Goal: Task Accomplishment & Management: Manage account settings

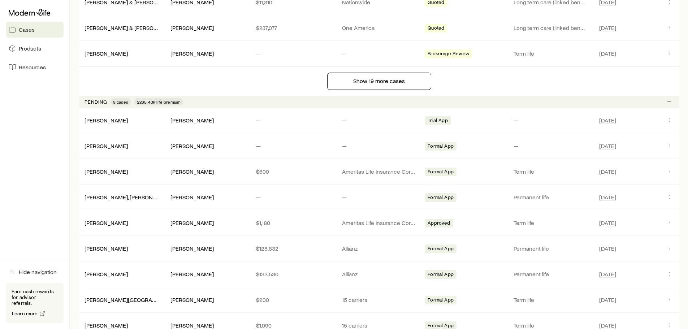
scroll to position [650, 0]
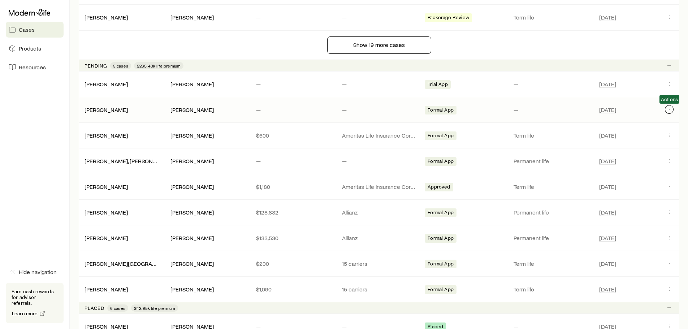
click at [670, 110] on icon "Client cases" at bounding box center [670, 110] width 6 height 6
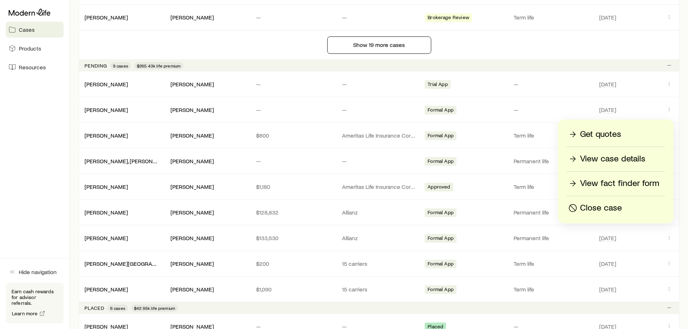
click at [607, 156] on p "View case details" at bounding box center [612, 159] width 65 height 12
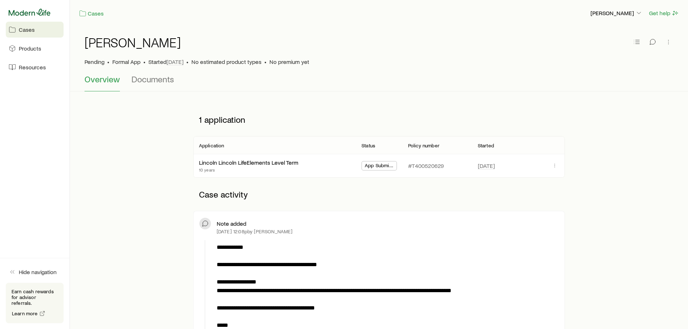
click at [33, 13] on icon at bounding box center [30, 12] width 42 height 7
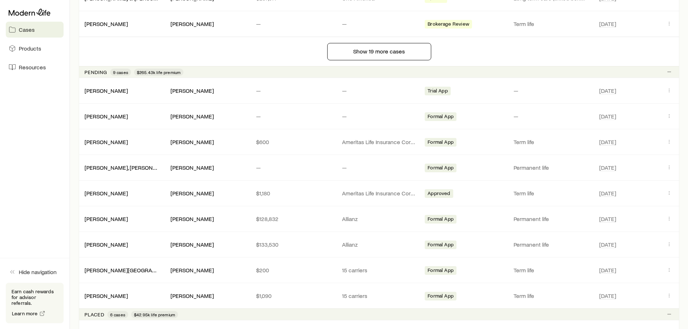
scroll to position [650, 0]
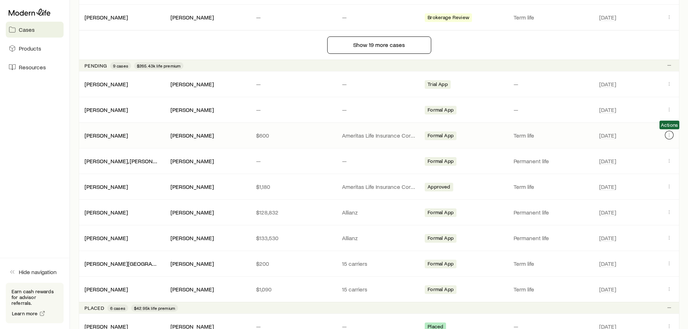
click at [669, 133] on icon "Client cases" at bounding box center [670, 135] width 6 height 6
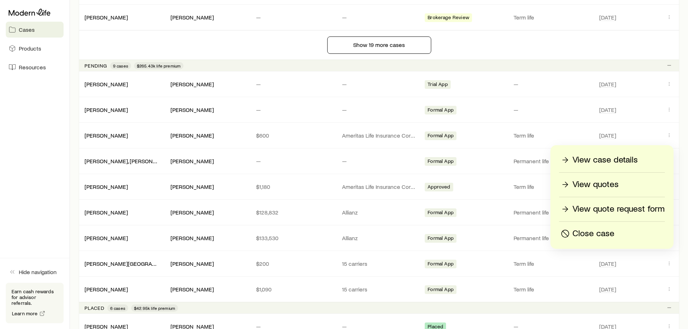
click at [589, 159] on p "View case details" at bounding box center [605, 160] width 65 height 12
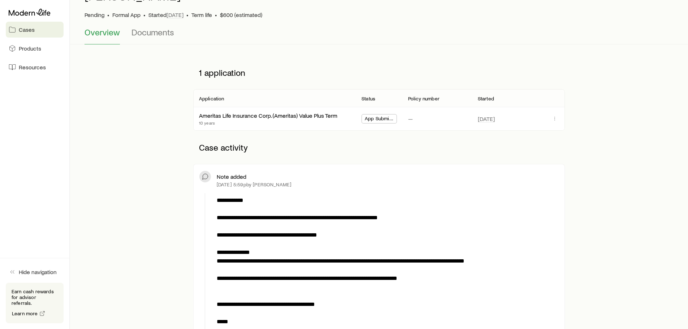
scroll to position [36, 0]
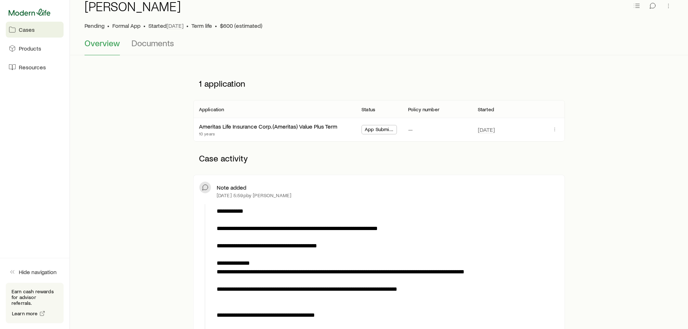
click at [20, 11] on icon at bounding box center [30, 12] width 42 height 7
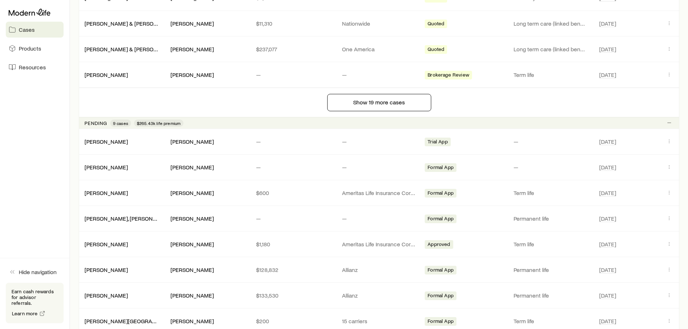
scroll to position [650, 0]
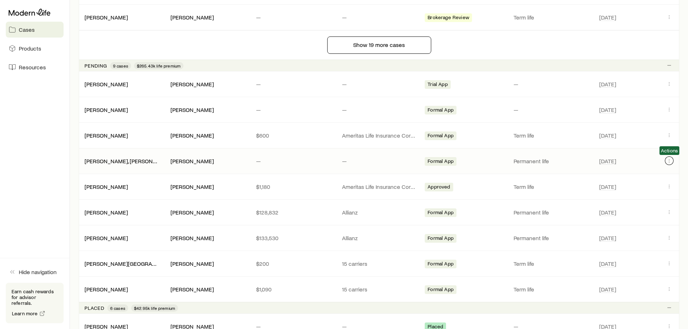
click at [667, 161] on icon "Client cases" at bounding box center [670, 161] width 6 height 6
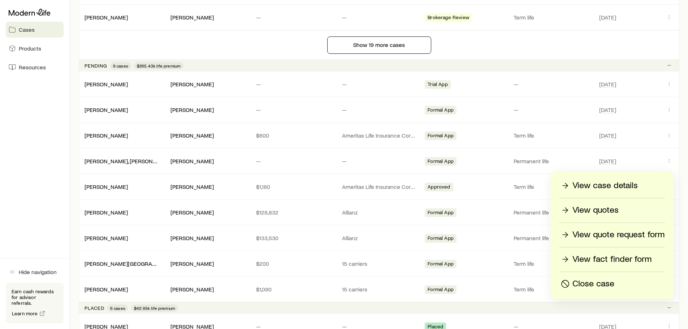
click at [599, 184] on p "View case details" at bounding box center [605, 186] width 65 height 12
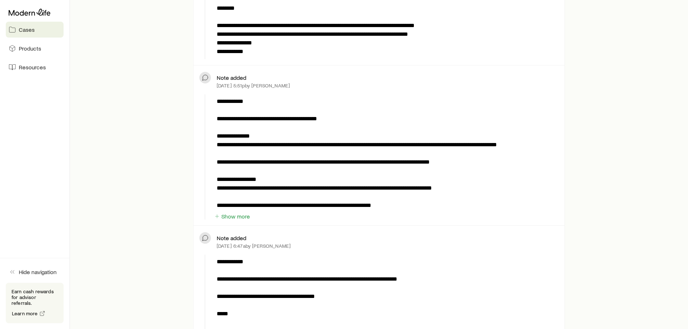
scroll to position [361, 0]
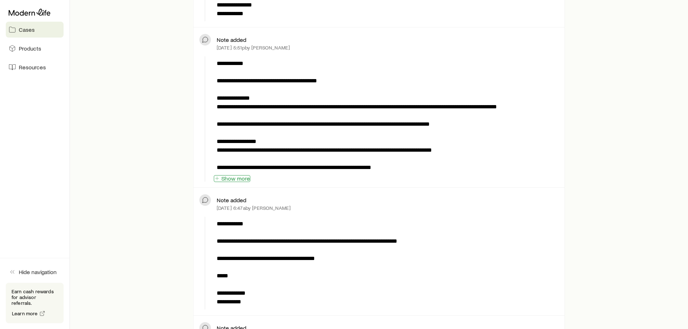
click at [232, 178] on button "Show more" at bounding box center [232, 178] width 36 height 7
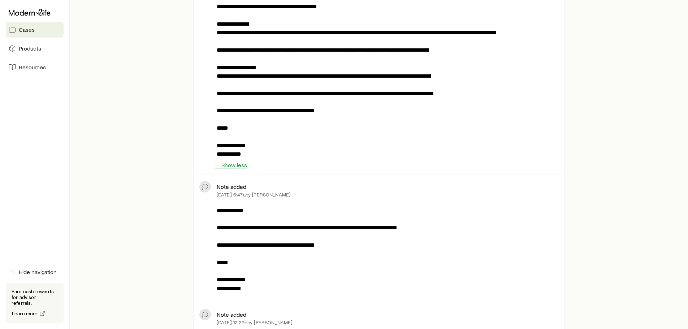
scroll to position [470, 0]
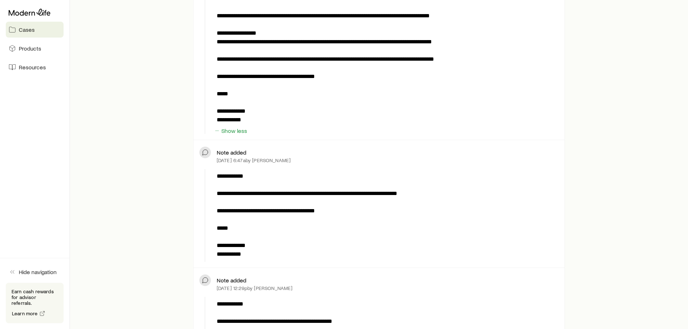
click at [28, 27] on span "Cases" at bounding box center [27, 29] width 16 height 7
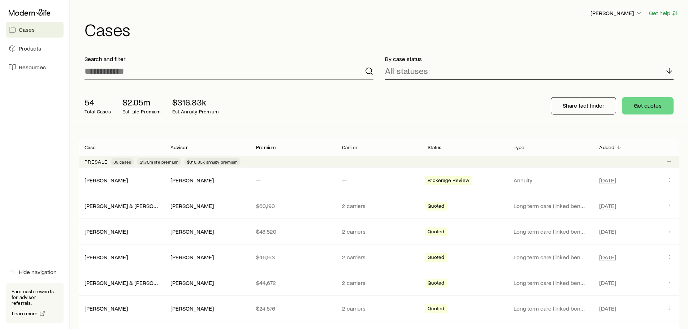
click at [438, 74] on div "All statuses" at bounding box center [529, 71] width 289 height 17
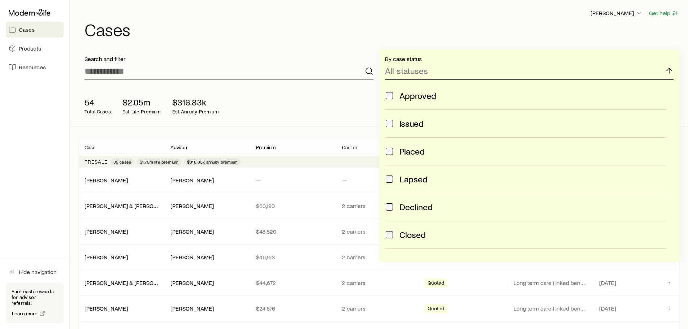
scroll to position [191, 0]
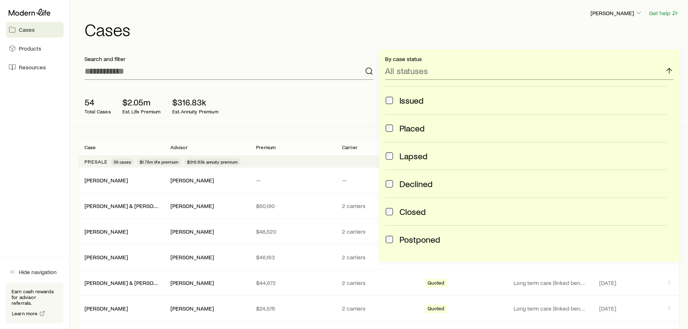
click at [302, 101] on div "54 Total Cases $2.05m Est. Life Premium $316.83k Est. Annuity Premium" at bounding box center [194, 105] width 231 height 29
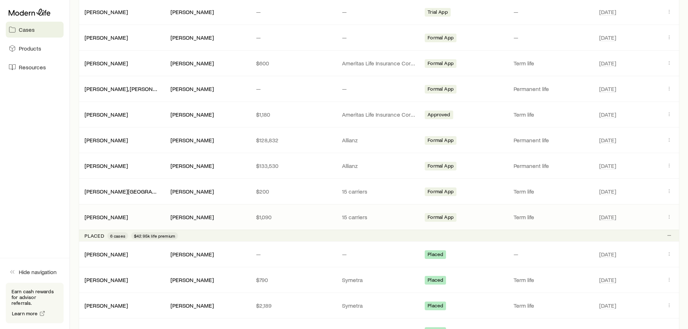
scroll to position [686, 0]
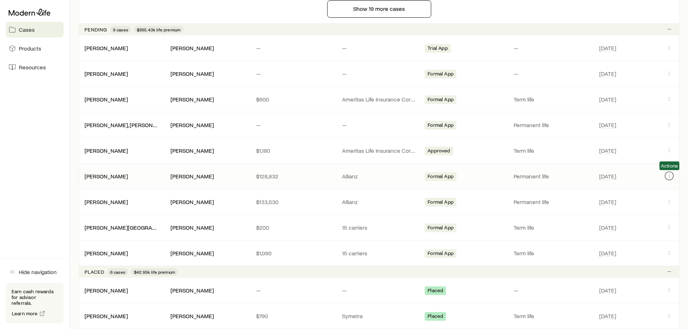
click at [671, 176] on icon "Client cases" at bounding box center [670, 176] width 6 height 6
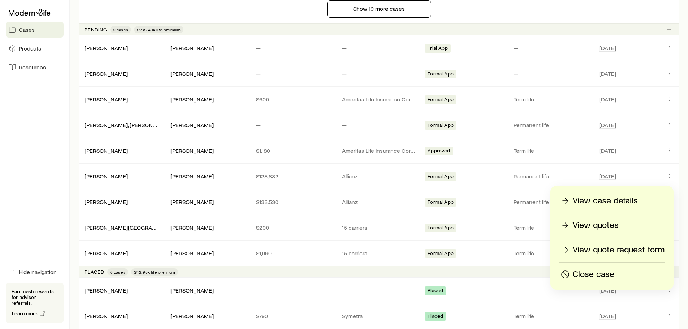
click at [587, 199] on p "View case details" at bounding box center [605, 201] width 65 height 12
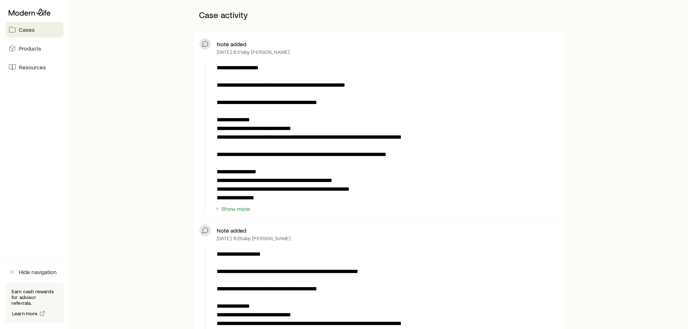
scroll to position [181, 0]
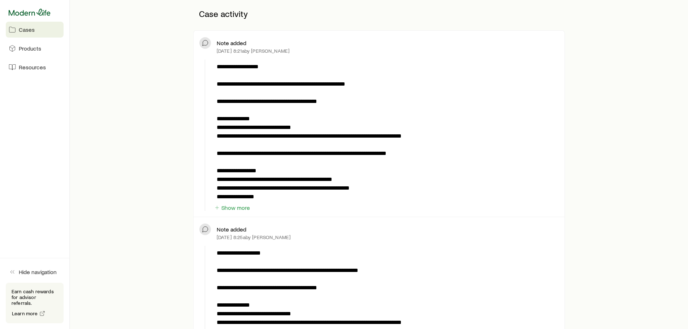
click at [18, 12] on icon at bounding box center [30, 12] width 42 height 7
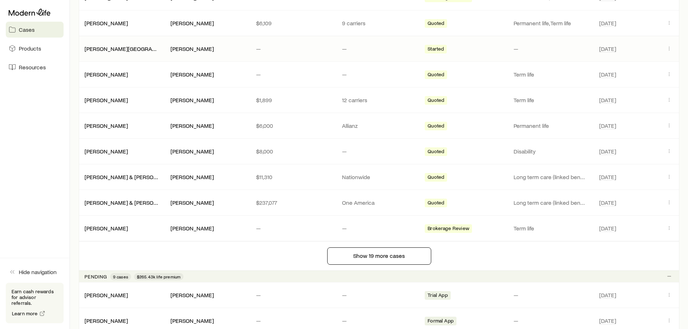
scroll to position [686, 0]
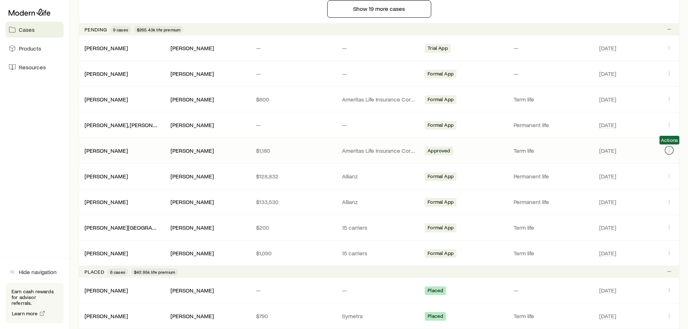
click at [668, 149] on icon "Client cases" at bounding box center [670, 150] width 6 height 6
click at [670, 151] on icon "Client cases" at bounding box center [670, 150] width 6 height 6
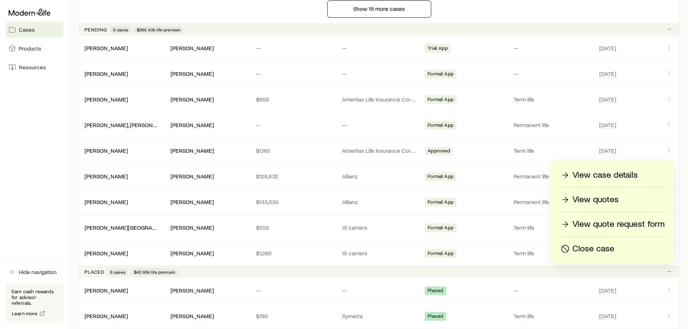
click at [599, 175] on p "View case details" at bounding box center [605, 175] width 65 height 12
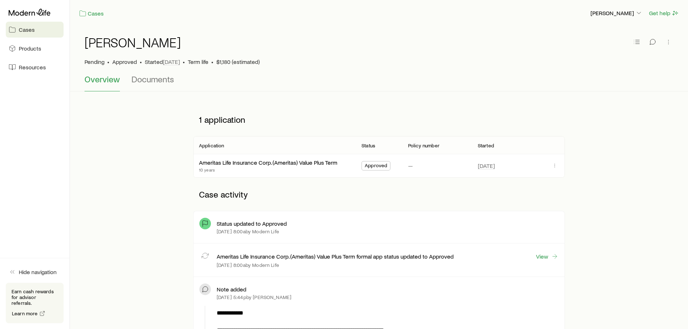
click at [24, 29] on span "Cases" at bounding box center [27, 29] width 16 height 7
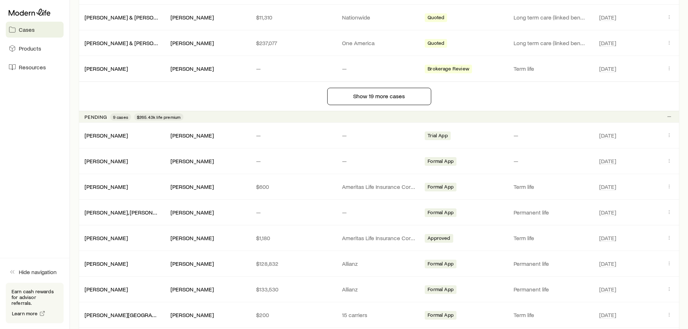
scroll to position [650, 0]
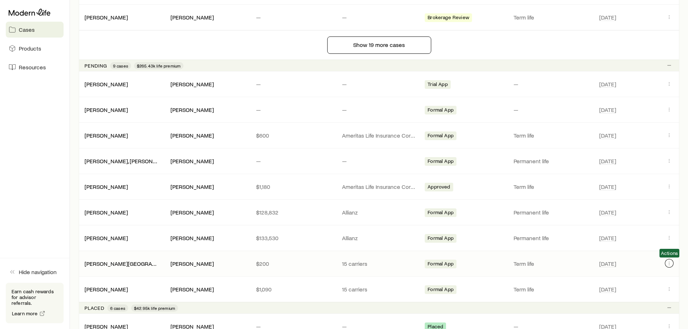
click at [667, 263] on icon "Client cases" at bounding box center [670, 263] width 6 height 6
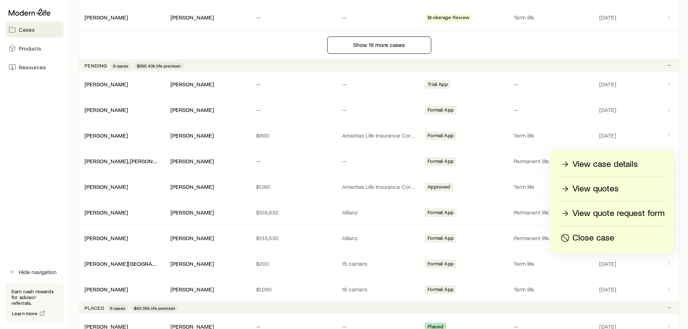
click at [602, 164] on p "View case details" at bounding box center [605, 165] width 65 height 12
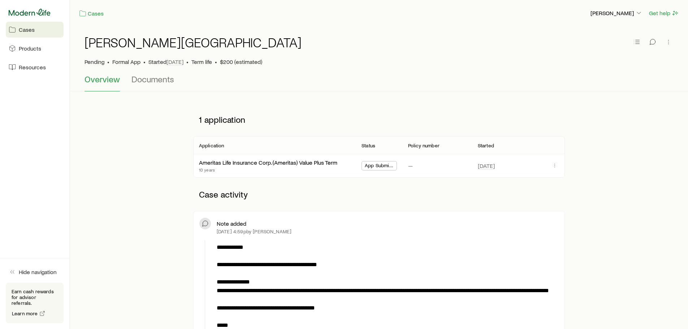
click at [28, 13] on icon at bounding box center [30, 12] width 42 height 7
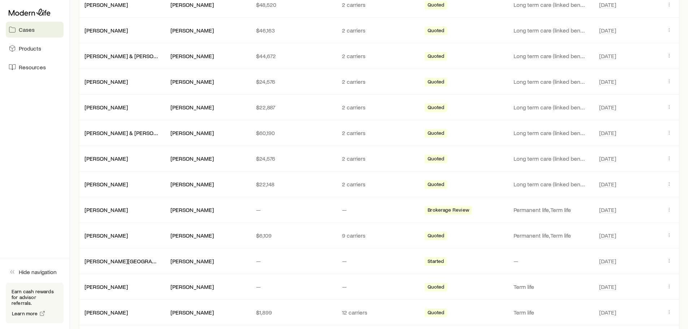
scroll to position [781, 0]
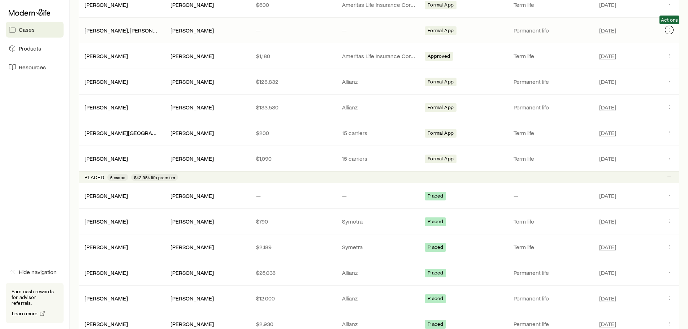
click at [668, 31] on icon "Client cases" at bounding box center [670, 30] width 6 height 6
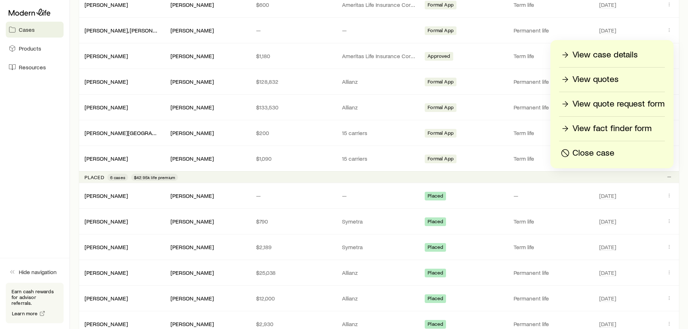
click at [582, 52] on p "View case details" at bounding box center [605, 55] width 65 height 12
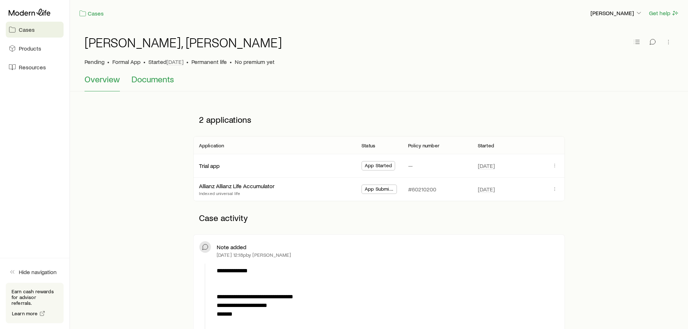
click at [152, 82] on span "Documents" at bounding box center [153, 79] width 43 height 10
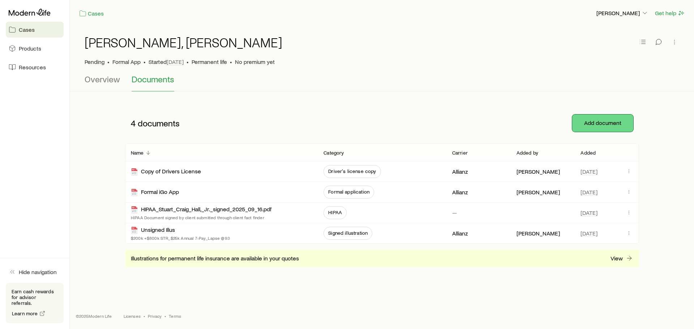
click at [582, 129] on button "Add document" at bounding box center [602, 123] width 61 height 17
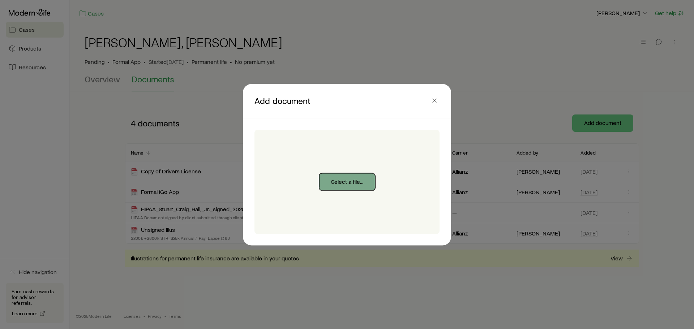
click at [333, 181] on button "Select a file..." at bounding box center [347, 181] width 56 height 17
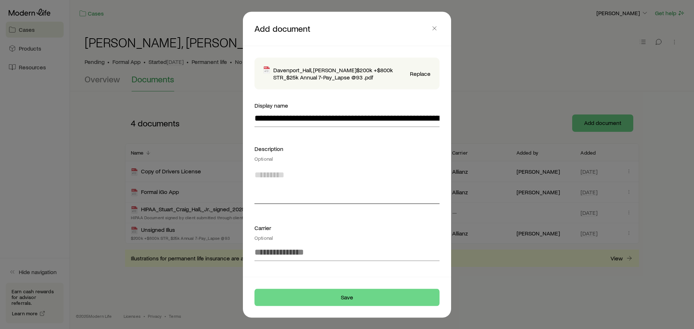
click at [285, 203] on textarea at bounding box center [346, 183] width 185 height 39
type textarea "**********"
click at [282, 248] on input at bounding box center [346, 252] width 185 height 17
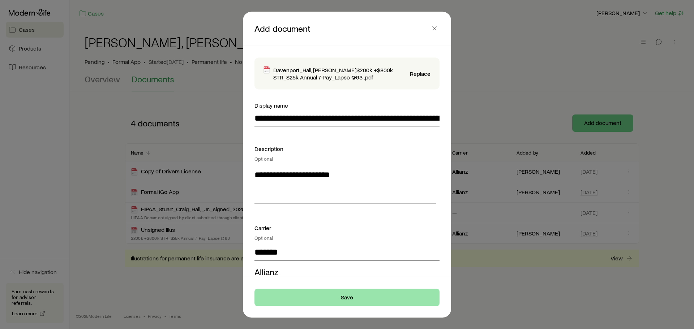
type input "*******"
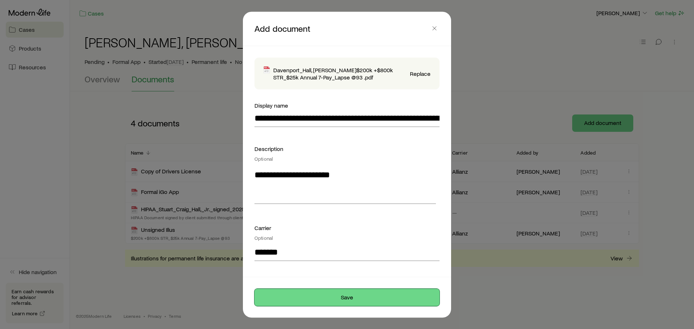
click at [340, 302] on button "Save" at bounding box center [346, 297] width 185 height 17
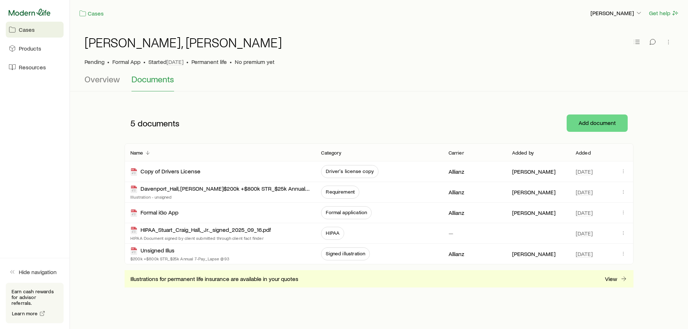
click at [35, 14] on icon at bounding box center [30, 12] width 42 height 7
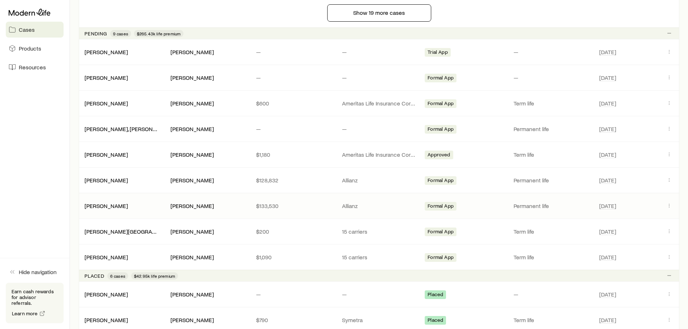
scroll to position [686, 0]
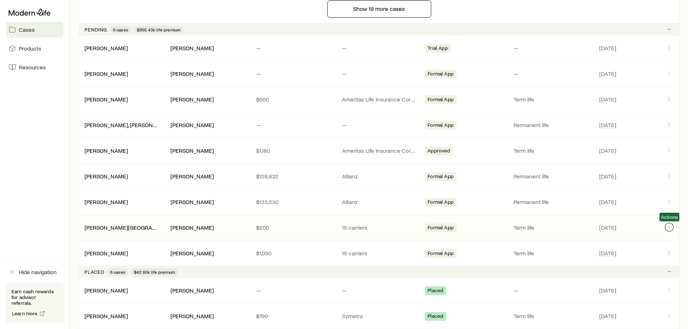
click at [671, 228] on icon "Client cases" at bounding box center [670, 227] width 6 height 6
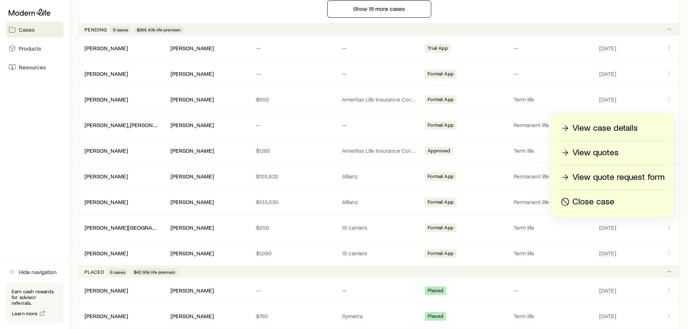
click at [608, 125] on p "View case details" at bounding box center [605, 128] width 65 height 12
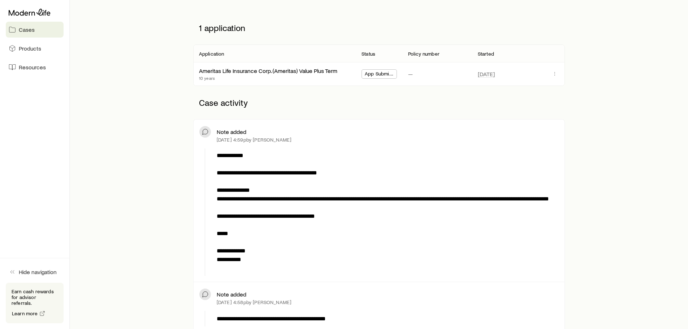
scroll to position [145, 0]
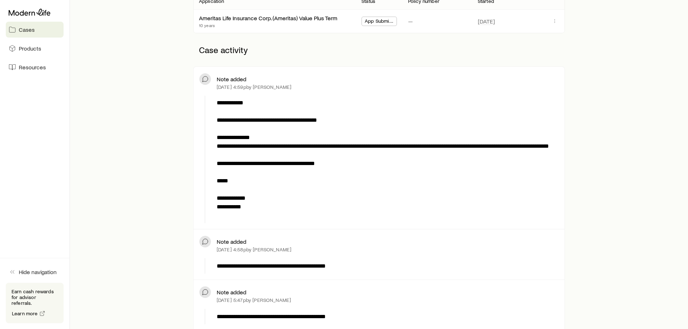
click at [32, 31] on span "Cases" at bounding box center [27, 29] width 16 height 7
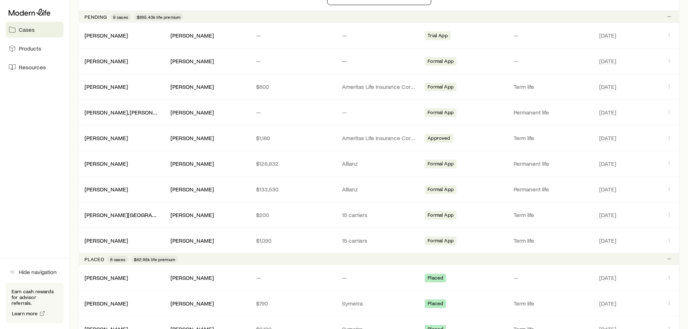
scroll to position [686, 0]
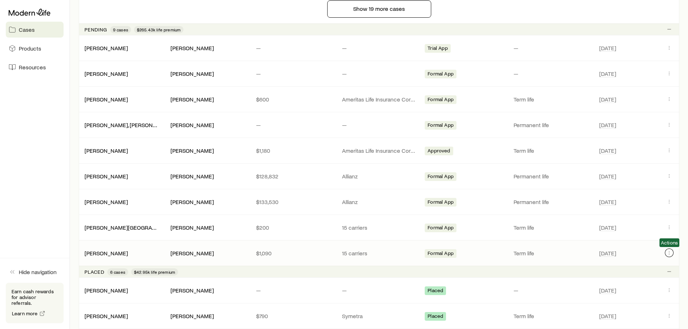
click at [667, 253] on icon "Client cases" at bounding box center [670, 253] width 6 height 6
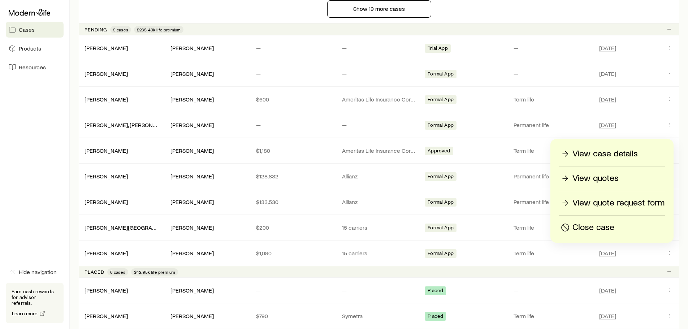
click at [587, 147] on div "View case details View quotes View quote request form Close case" at bounding box center [612, 191] width 123 height 104
click at [585, 153] on p "View case details" at bounding box center [605, 154] width 65 height 12
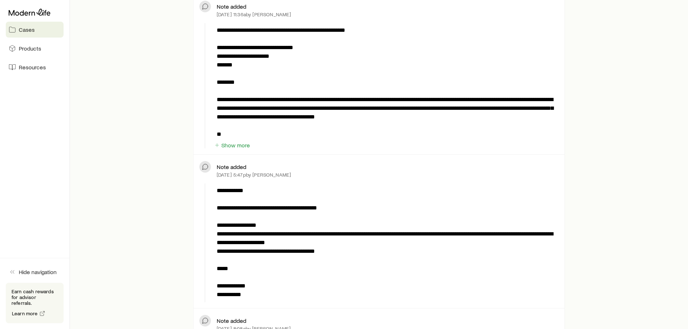
scroll to position [217, 0]
click at [31, 28] on span "Cases" at bounding box center [27, 29] width 16 height 7
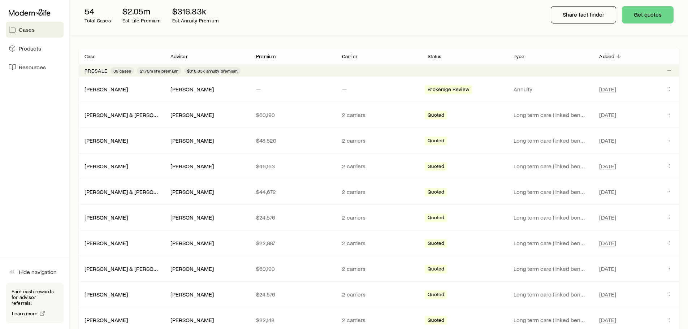
scroll to position [108, 0]
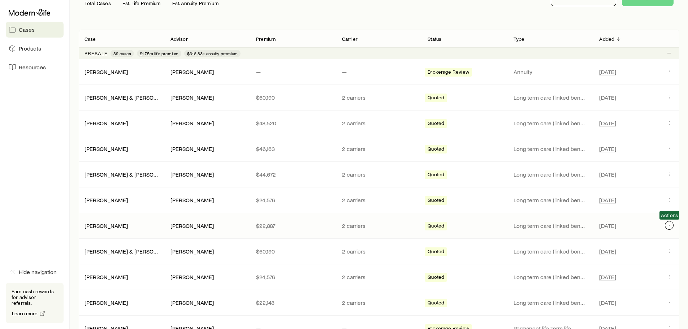
click at [669, 226] on icon "Client cases" at bounding box center [670, 226] width 6 height 6
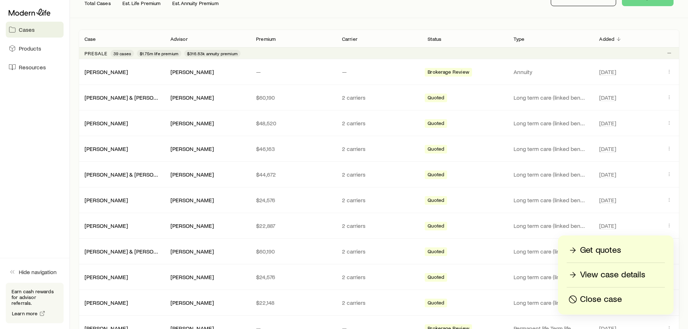
click at [591, 272] on p "View case details" at bounding box center [612, 275] width 65 height 12
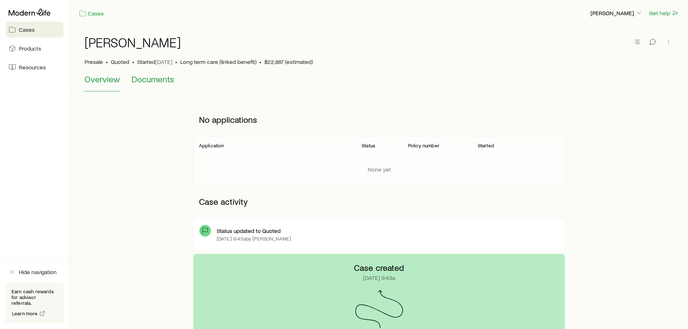
click at [142, 82] on span "Documents" at bounding box center [153, 79] width 43 height 10
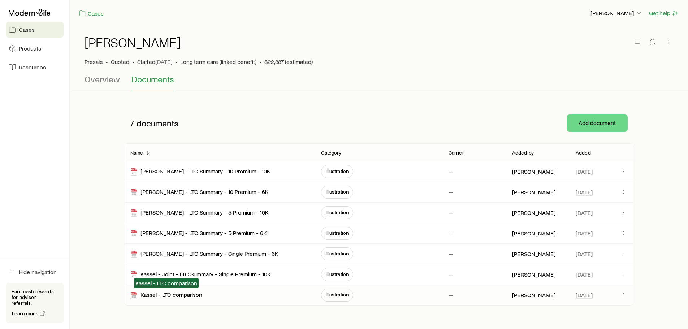
click at [192, 294] on div "Kassel - LTC comparison" at bounding box center [166, 295] width 72 height 8
click at [341, 273] on span "Illustration" at bounding box center [337, 274] width 23 height 6
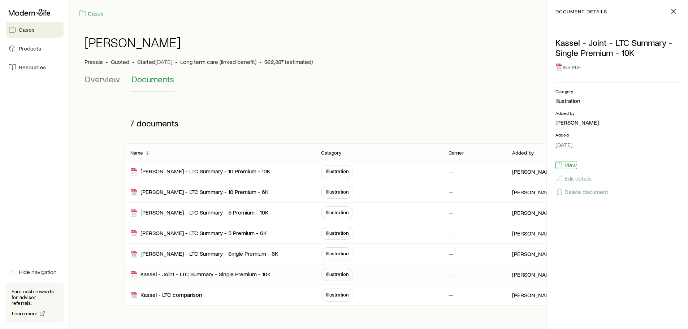
click at [567, 166] on button "View" at bounding box center [567, 165] width 22 height 8
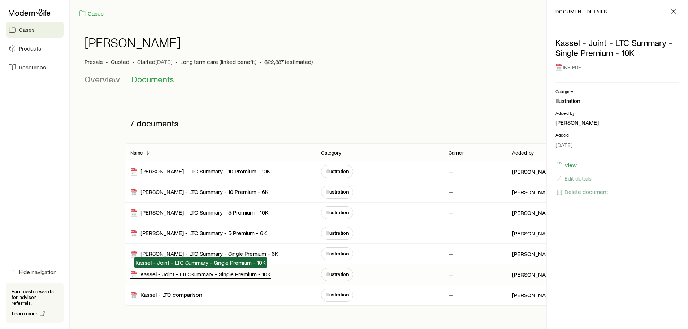
click at [212, 275] on div "Kassel - Joint - LTC Summary - Single Premium - 10K" at bounding box center [200, 275] width 141 height 8
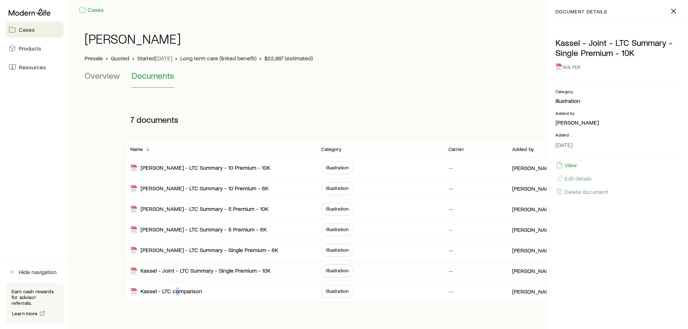
scroll to position [37, 0]
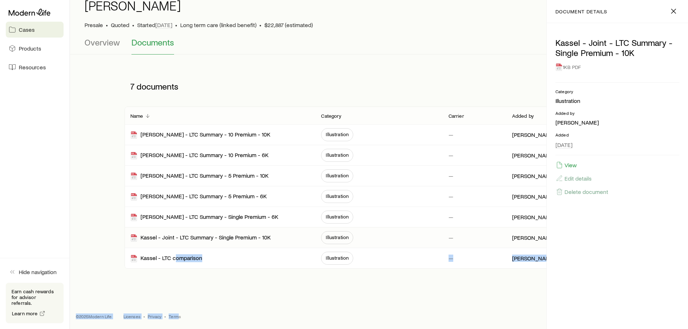
drag, startPoint x: 175, startPoint y: 296, endPoint x: 182, endPoint y: 329, distance: 34.2
click at [182, 329] on html "Cases Products Resources Hide navigation Earn cash rewards for advisor referral…" at bounding box center [344, 146] width 688 height 366
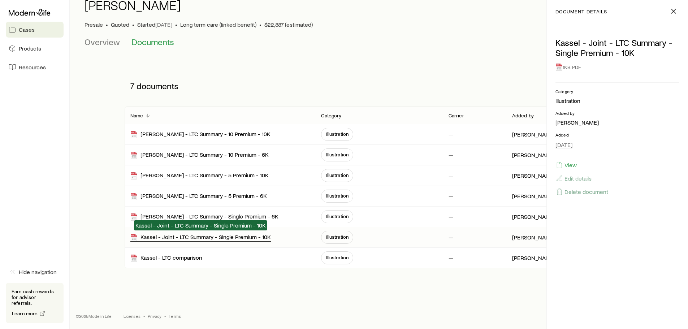
click at [198, 238] on div "Kassel - Joint - LTC Summary - Single Premium - 10K" at bounding box center [200, 237] width 141 height 8
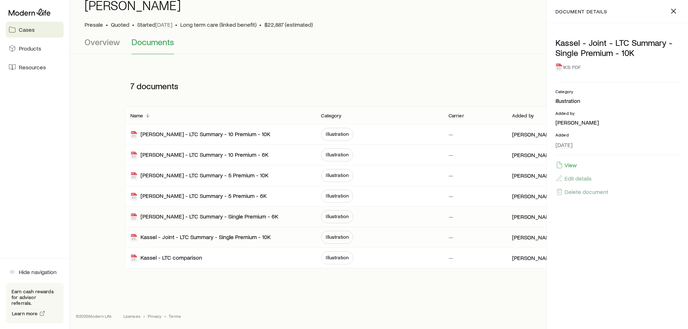
click at [332, 217] on span "Illustration" at bounding box center [337, 217] width 23 height 6
click at [569, 69] on div "1KB PDF" at bounding box center [618, 67] width 124 height 13
click at [558, 67] on icon at bounding box center [559, 67] width 6 height 7
click at [570, 165] on button "View" at bounding box center [567, 165] width 22 height 8
click at [566, 164] on button "View" at bounding box center [567, 165] width 22 height 8
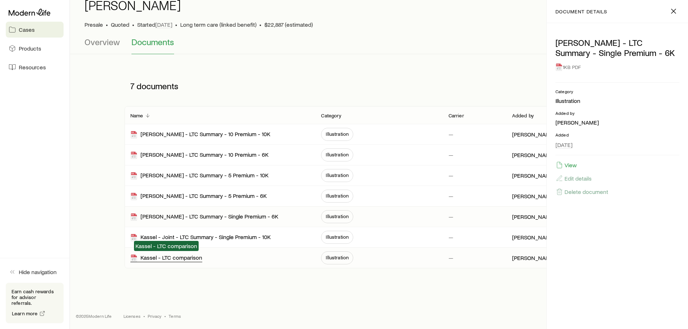
click at [169, 256] on div "Kassel - LTC comparison" at bounding box center [166, 258] width 72 height 8
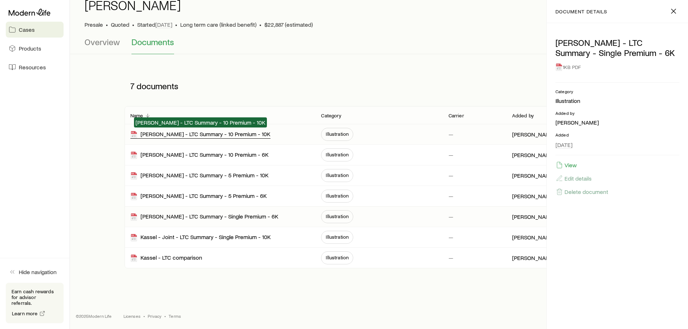
click at [203, 136] on div "[PERSON_NAME] - LTC Summary - 10 Premium - 10K" at bounding box center [200, 134] width 140 height 8
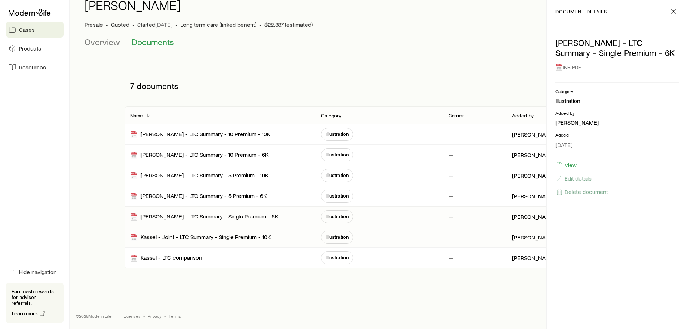
click at [333, 238] on span "Illustration" at bounding box center [337, 237] width 23 height 6
click at [573, 166] on button "View" at bounding box center [567, 165] width 22 height 8
click at [41, 30] on link "Cases" at bounding box center [35, 30] width 58 height 16
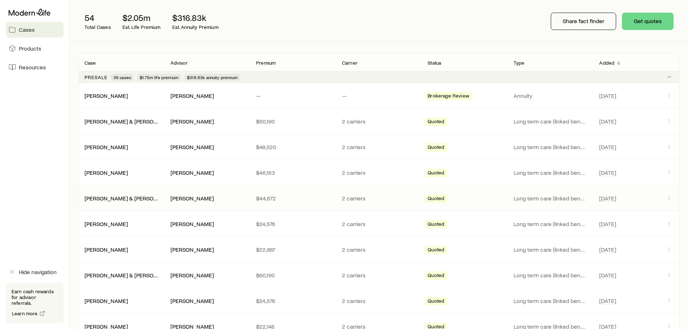
scroll to position [108, 0]
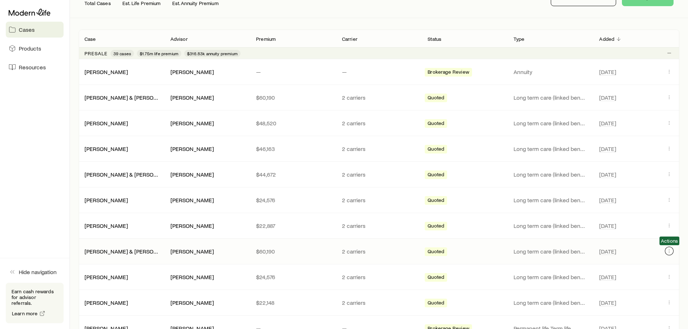
click at [671, 250] on icon "Client cases" at bounding box center [670, 251] width 6 height 6
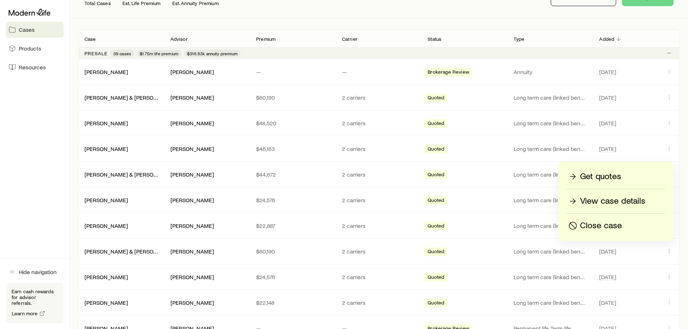
click at [593, 201] on p "View case details" at bounding box center [612, 201] width 65 height 12
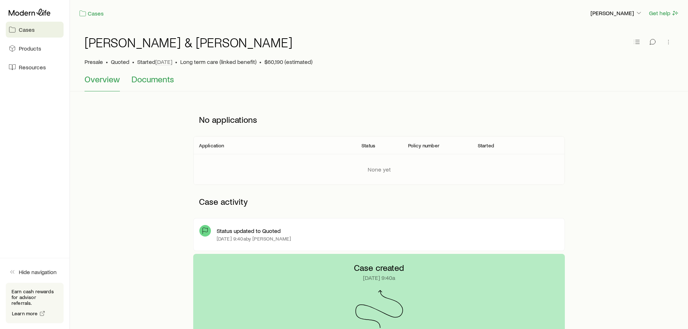
click at [150, 80] on span "Documents" at bounding box center [153, 79] width 43 height 10
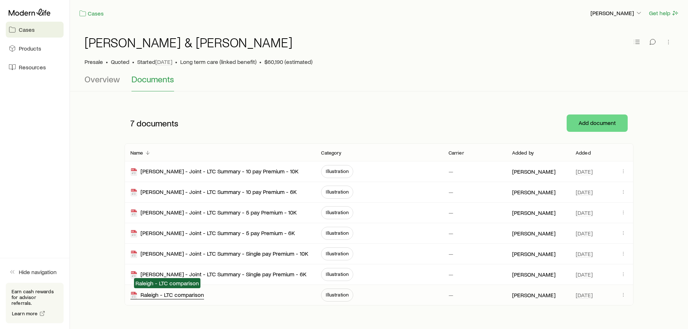
click at [180, 293] on div "Raleigh - LTC comparison" at bounding box center [167, 295] width 74 height 8
click at [336, 276] on span "Illustration" at bounding box center [337, 274] width 23 height 6
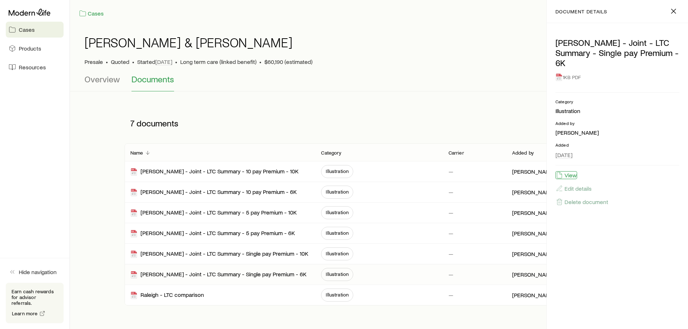
click at [569, 175] on button "View" at bounding box center [567, 175] width 22 height 8
click at [86, 11] on icon at bounding box center [82, 13] width 7 height 7
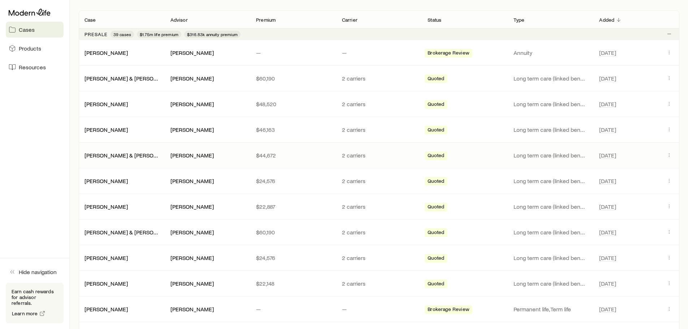
scroll to position [145, 0]
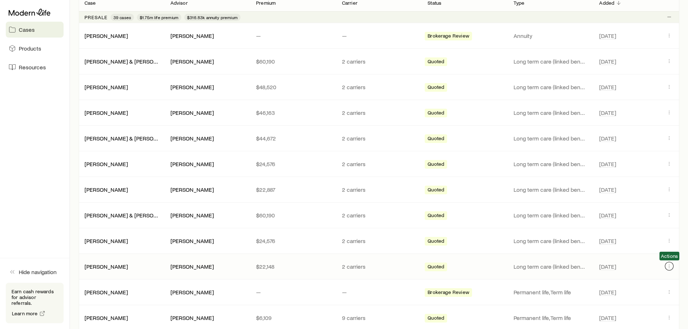
click at [671, 265] on icon "Client cases" at bounding box center [670, 266] width 6 height 6
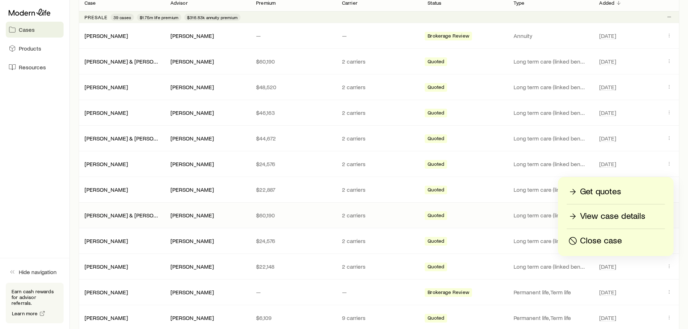
click at [602, 214] on p "View case details" at bounding box center [612, 217] width 65 height 12
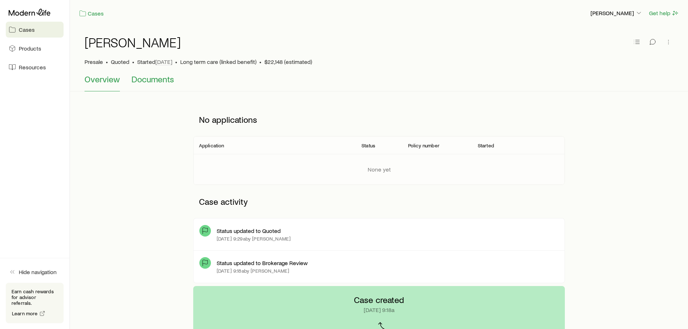
click at [150, 77] on span "Documents" at bounding box center [153, 79] width 43 height 10
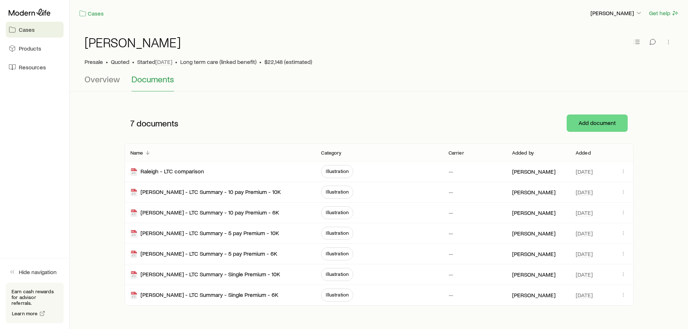
click at [38, 32] on link "Cases" at bounding box center [35, 30] width 58 height 16
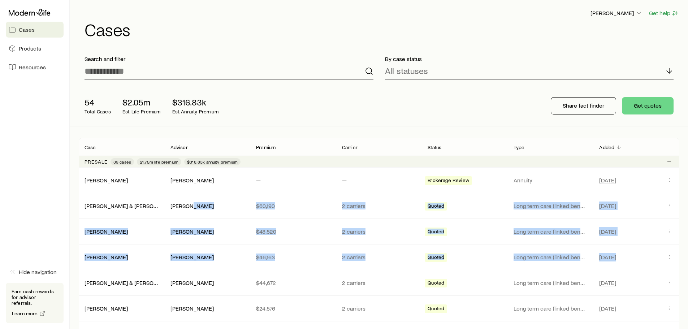
drag, startPoint x: 189, startPoint y: 207, endPoint x: 684, endPoint y: 244, distance: 496.7
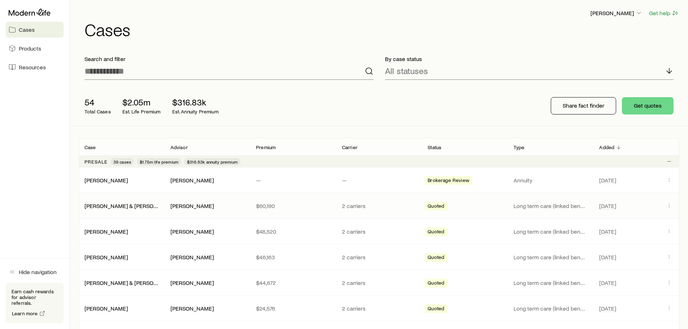
click at [98, 201] on div "[PERSON_NAME] & [PERSON_NAME] [PERSON_NAME] $60,190 2 carriers Quoted Long term…" at bounding box center [379, 205] width 601 height 25
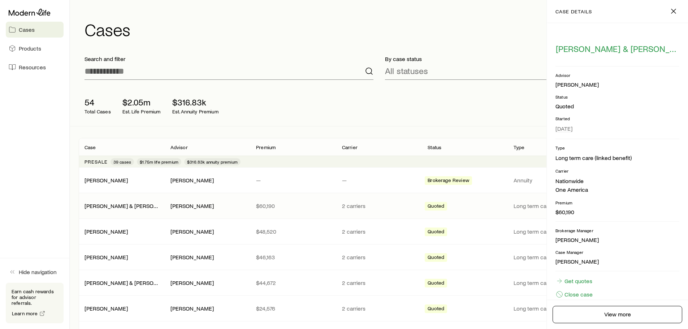
click at [315, 109] on div "54 Total Cases $2.05m Est. Life Premium $316.83k Est. Annuity Premium Share fac…" at bounding box center [379, 106] width 601 height 40
click at [673, 11] on icon "button" at bounding box center [673, 11] width 9 height 9
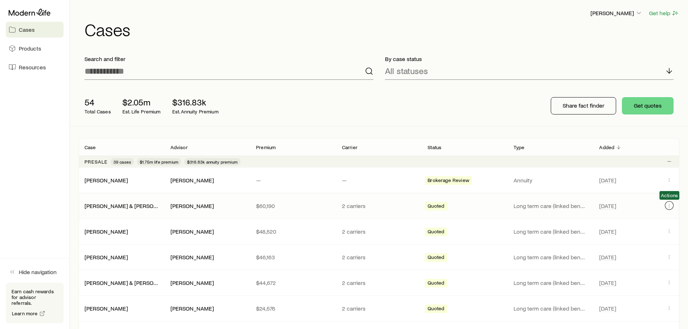
click at [671, 206] on icon "Client cases" at bounding box center [670, 206] width 6 height 6
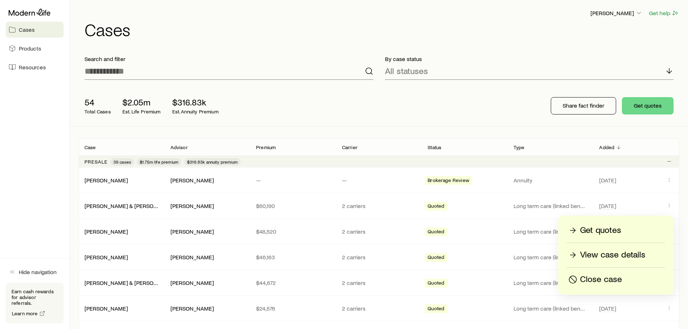
click at [599, 254] on p "View case details" at bounding box center [612, 255] width 65 height 12
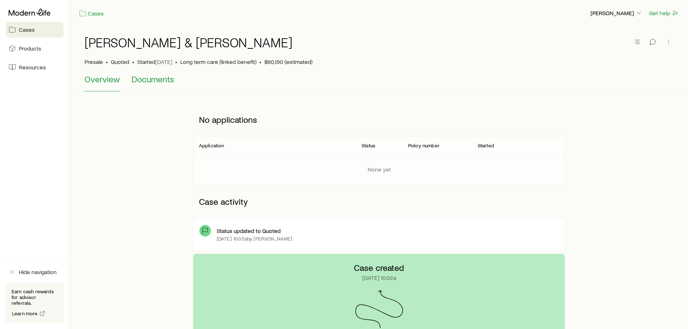
click at [145, 82] on span "Documents" at bounding box center [153, 79] width 43 height 10
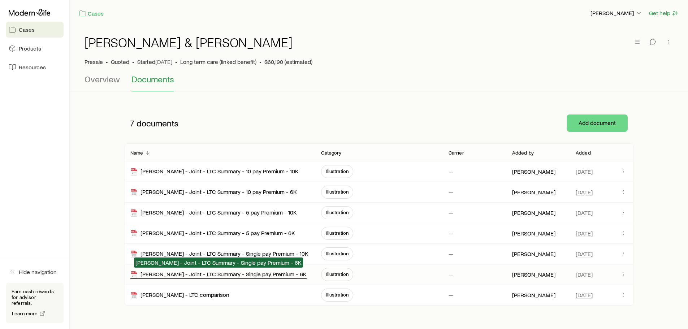
click at [184, 273] on div "[PERSON_NAME] - Joint - LTC Summary - Single pay Premium - 6K" at bounding box center [218, 275] width 176 height 8
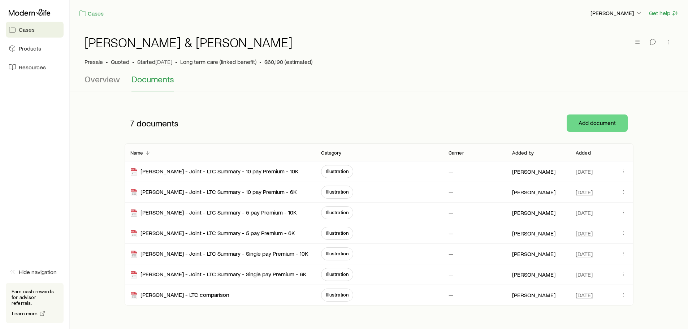
click at [30, 29] on span "Cases" at bounding box center [27, 29] width 16 height 7
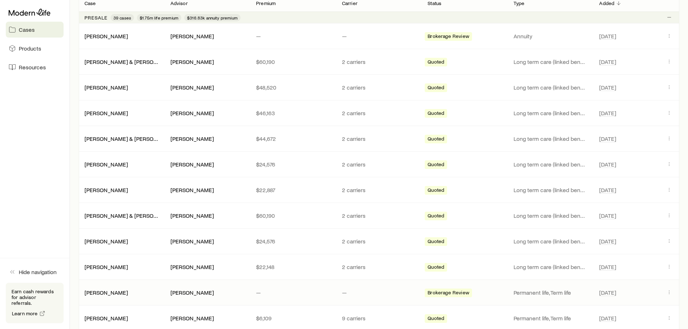
scroll to position [145, 0]
click at [667, 267] on icon "Client cases" at bounding box center [670, 266] width 6 height 6
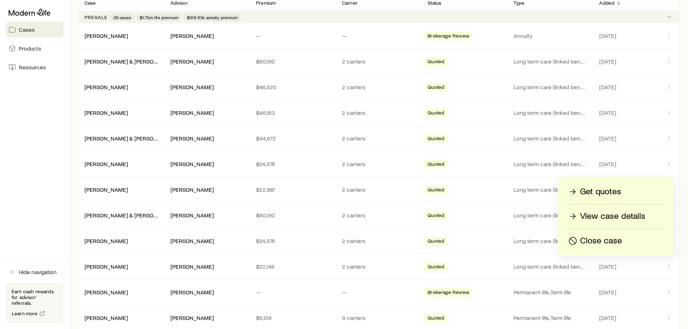
click at [610, 216] on p "View case details" at bounding box center [612, 217] width 65 height 12
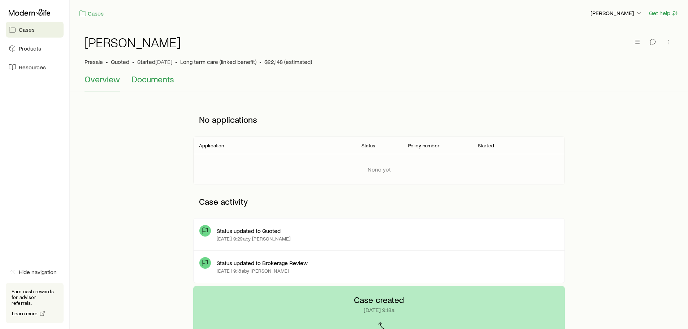
click at [148, 78] on span "Documents" at bounding box center [153, 79] width 43 height 10
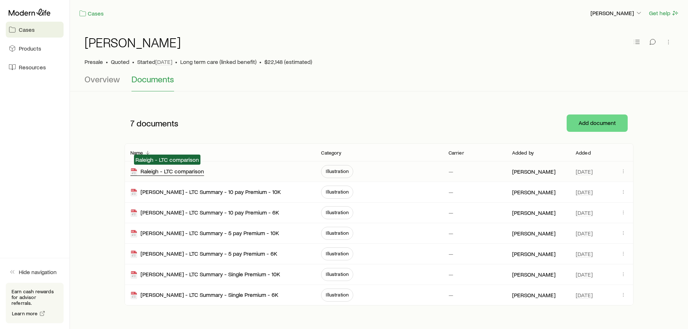
click at [188, 174] on div "Raleigh - LTC comparison" at bounding box center [167, 172] width 74 height 8
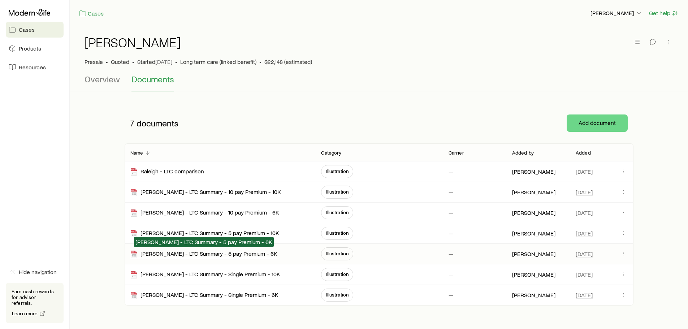
click at [237, 255] on div "[PERSON_NAME] - LTC Summary - 5 pay Premium - 6K" at bounding box center [203, 254] width 147 height 8
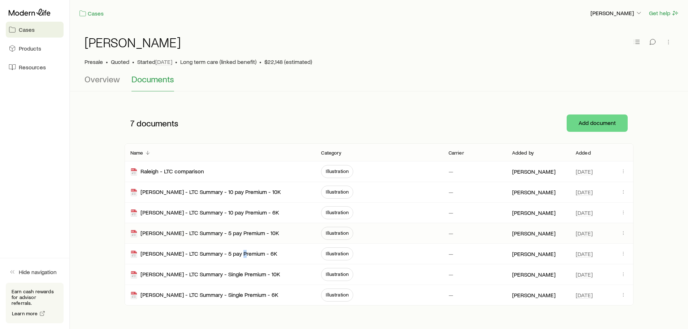
click at [339, 234] on span "Illustration" at bounding box center [337, 233] width 23 height 6
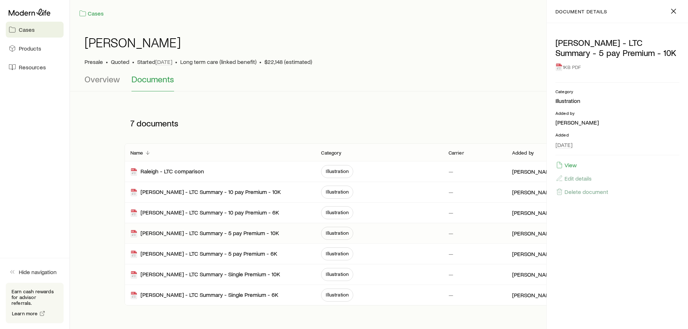
click at [565, 69] on div "1KB PDF" at bounding box center [618, 67] width 124 height 13
click at [571, 165] on button "View" at bounding box center [567, 165] width 22 height 8
click at [569, 164] on button "View" at bounding box center [567, 165] width 22 height 8
click at [176, 170] on div "Raleigh - LTC comparison" at bounding box center [167, 172] width 74 height 8
